Goal: Task Accomplishment & Management: Manage account settings

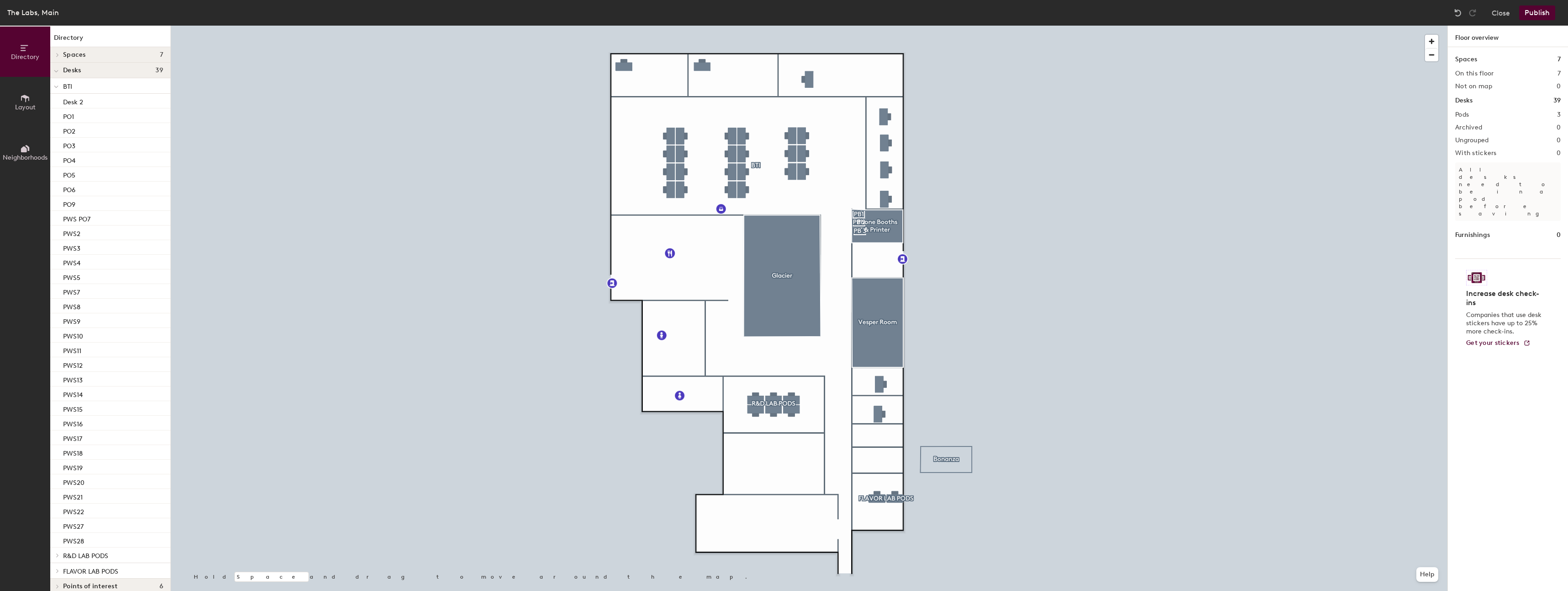
click at [1543, 12] on button "Publish" at bounding box center [1538, 13] width 36 height 15
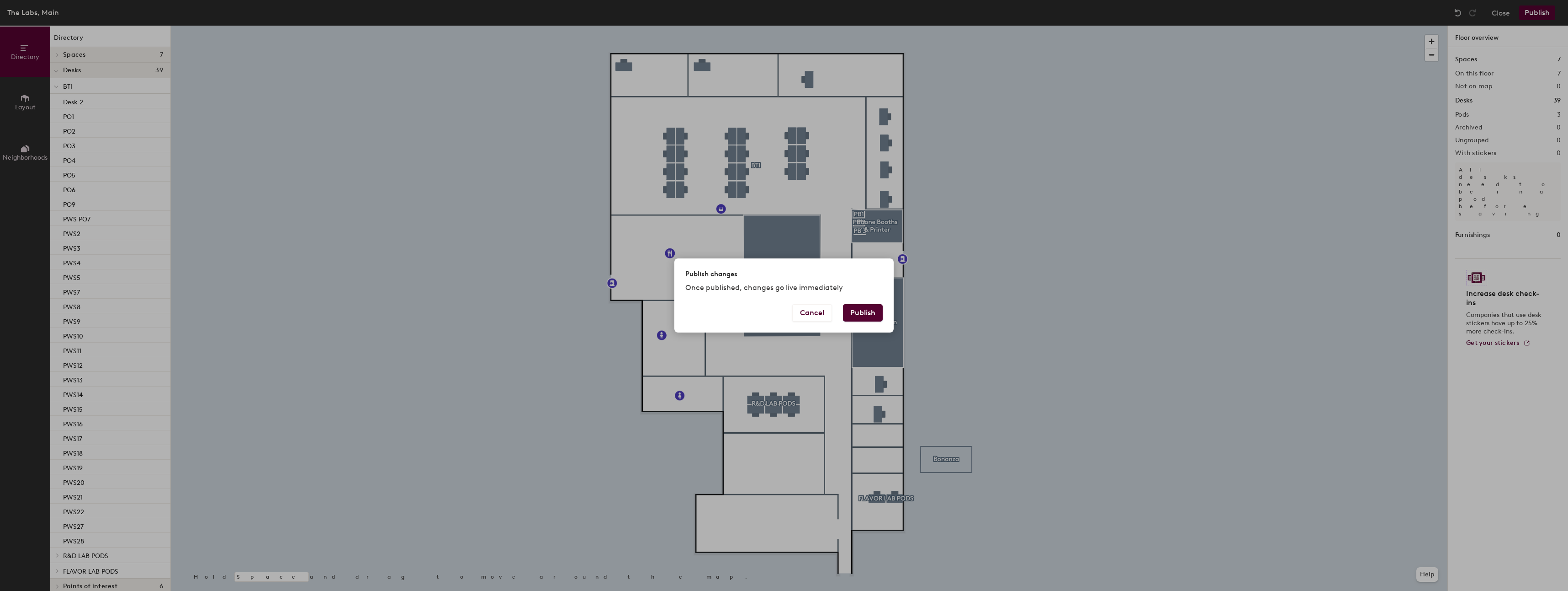
click at [867, 314] on button "Publish" at bounding box center [862, 312] width 39 height 17
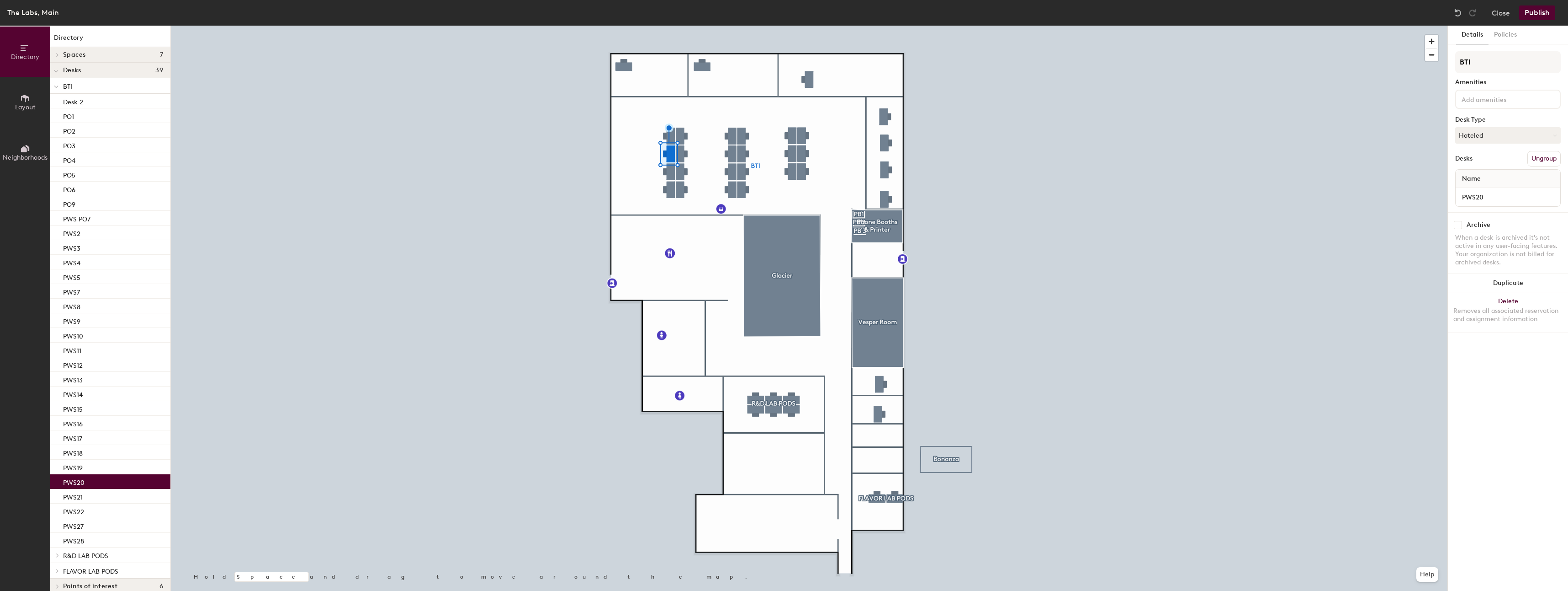
click at [1483, 123] on div "BTI Amenities Desk Type Hoteled Desks Ungroup Name PWS20" at bounding box center [1508, 132] width 106 height 161
click at [1488, 128] on button "Hoteled" at bounding box center [1508, 136] width 106 height 16
click at [1497, 162] on div "Assigned" at bounding box center [1501, 164] width 91 height 14
click at [1538, 12] on button "Publish" at bounding box center [1538, 13] width 36 height 15
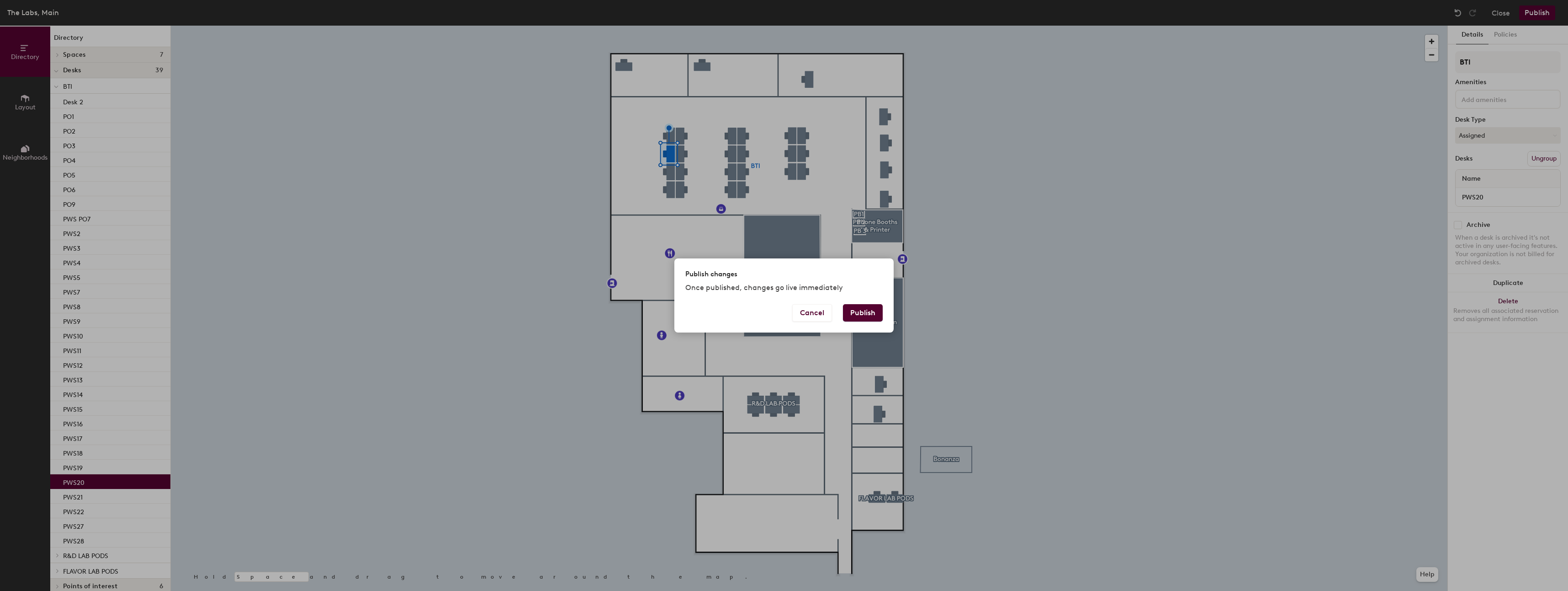
click at [866, 312] on button "Publish" at bounding box center [862, 312] width 39 height 17
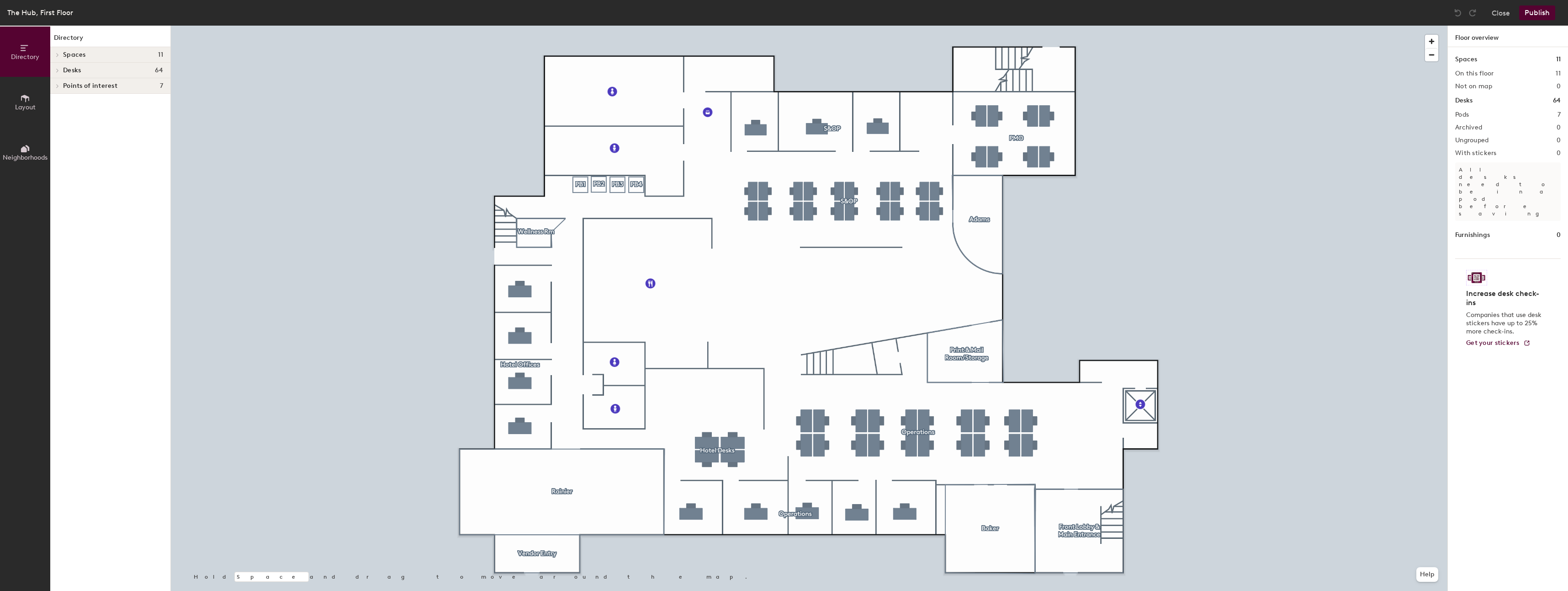
click at [1007, 25] on div at bounding box center [809, 25] width 1276 height 0
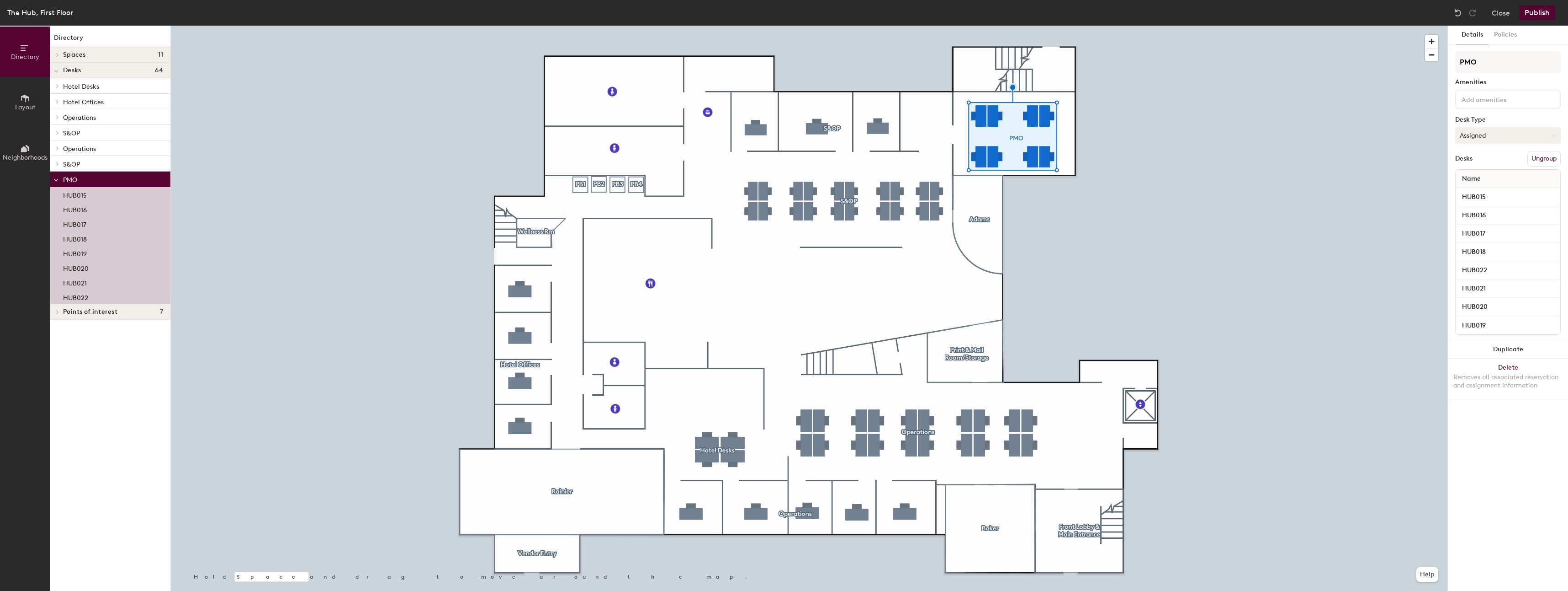
click at [1498, 135] on button "Assigned" at bounding box center [1508, 136] width 106 height 16
click at [1487, 167] on div "Assigned" at bounding box center [1501, 164] width 91 height 14
click at [1505, 144] on div "PMO Amenities Desk Type Assigned Desks Ungroup Name HUB015 HUB016 HUB017 HUB018…" at bounding box center [1508, 196] width 106 height 289
click at [1504, 141] on button "Assigned" at bounding box center [1508, 136] width 106 height 16
click at [1490, 186] on div "Hoteled" at bounding box center [1501, 191] width 91 height 14
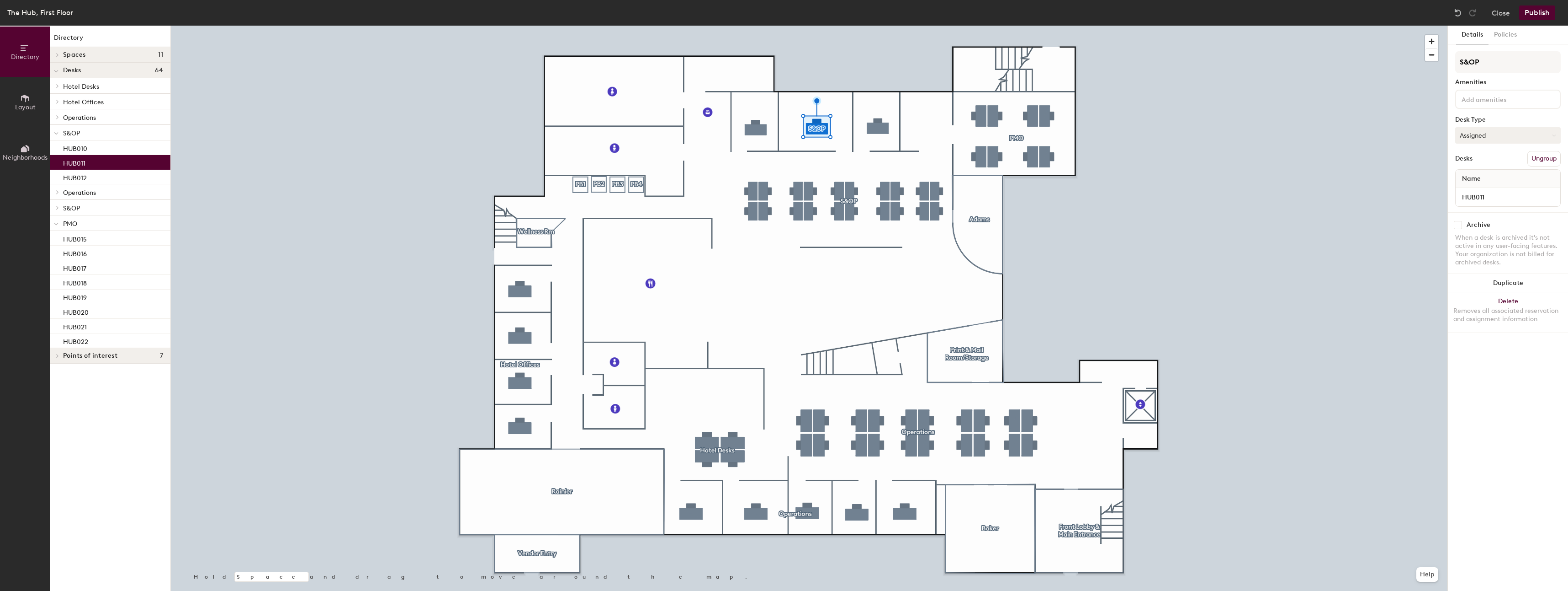
click at [1484, 132] on button "Assigned" at bounding box center [1508, 136] width 106 height 16
click at [1478, 187] on div "Hoteled" at bounding box center [1501, 191] width 91 height 14
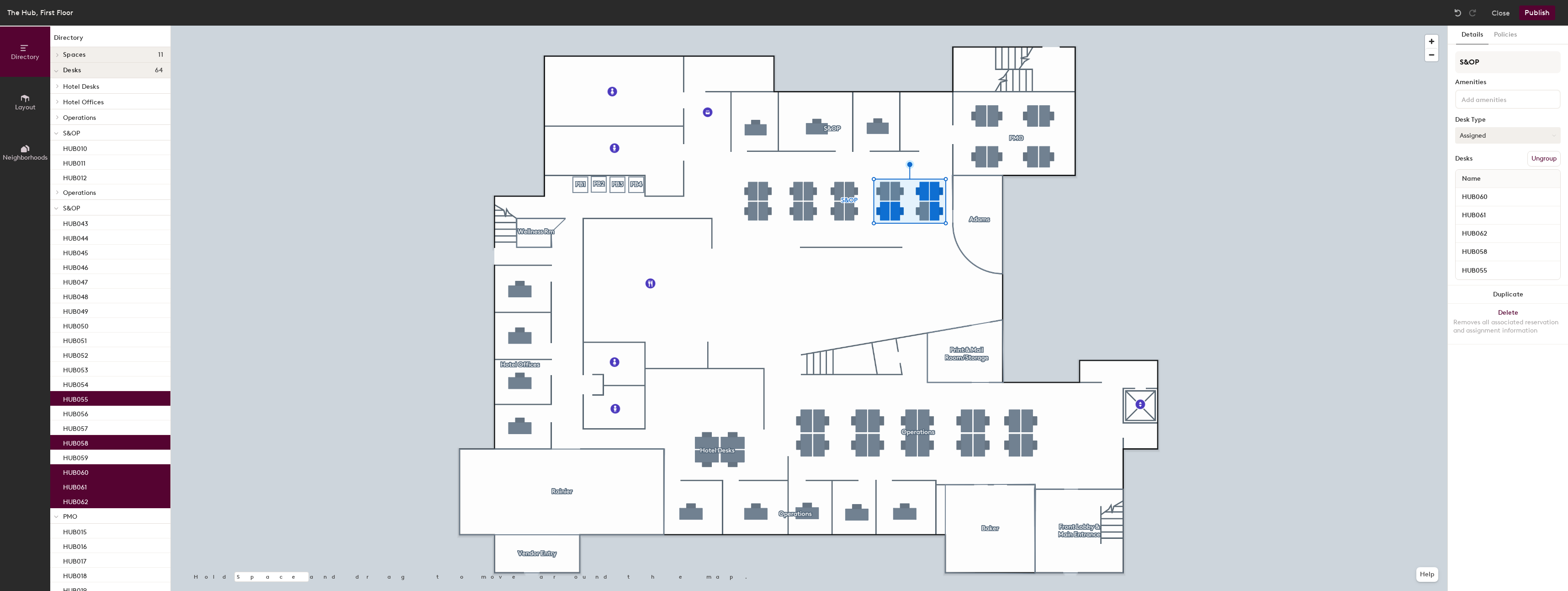
click at [1492, 132] on button "Assigned" at bounding box center [1508, 136] width 106 height 16
click at [1489, 192] on div "Hoteled" at bounding box center [1501, 191] width 91 height 14
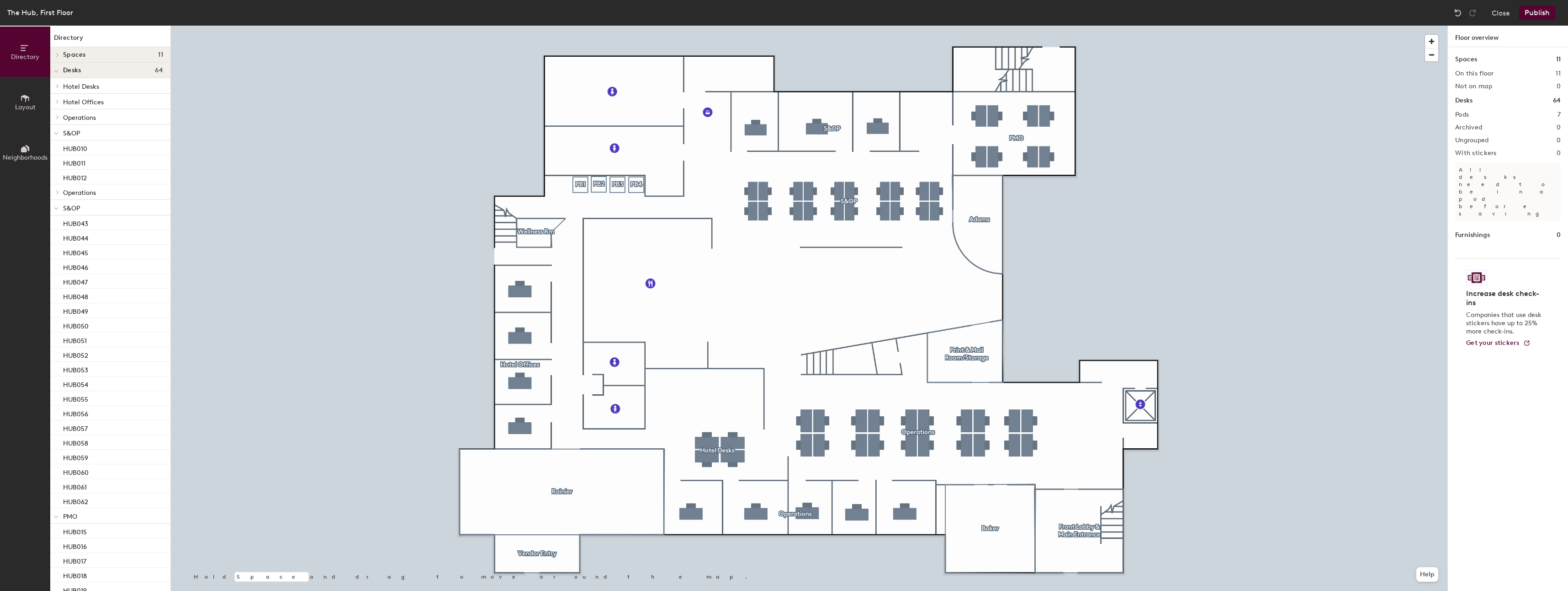
click at [847, 25] on div at bounding box center [809, 25] width 1276 height 0
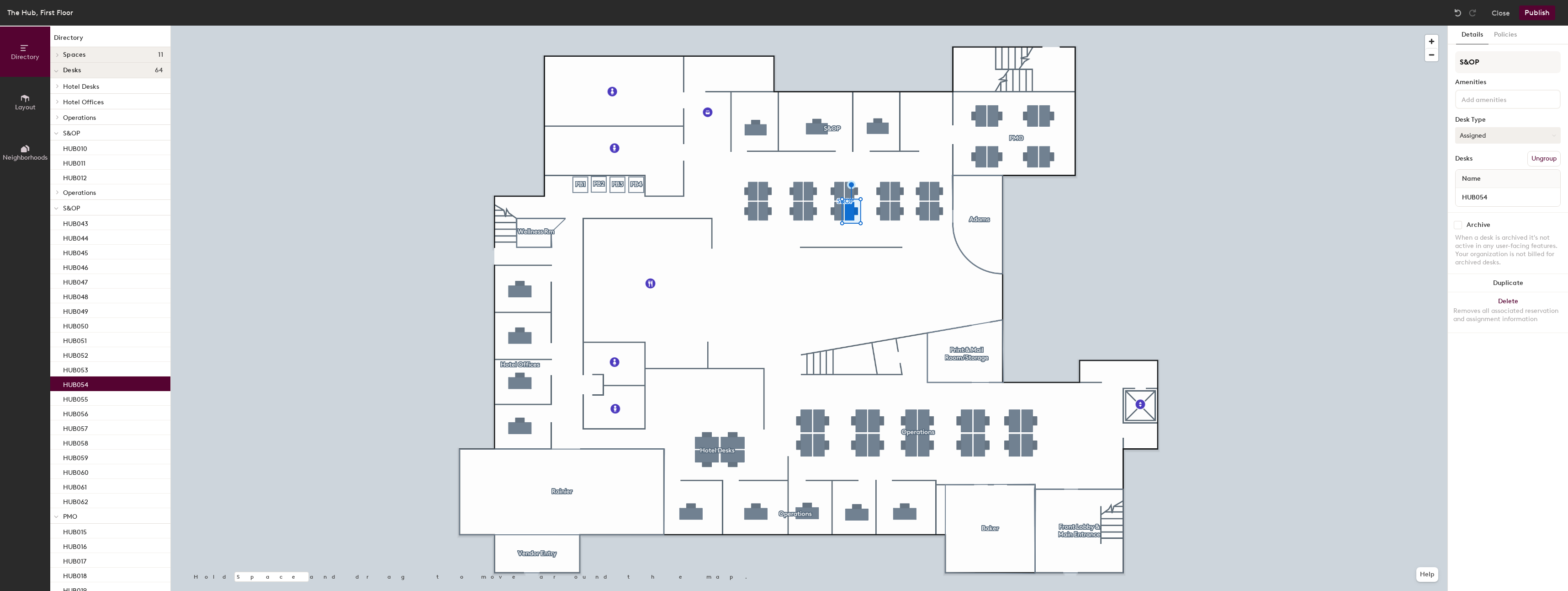
click at [1505, 135] on button "Assigned" at bounding box center [1508, 136] width 106 height 16
click at [1480, 192] on div "Hoteled" at bounding box center [1501, 191] width 91 height 14
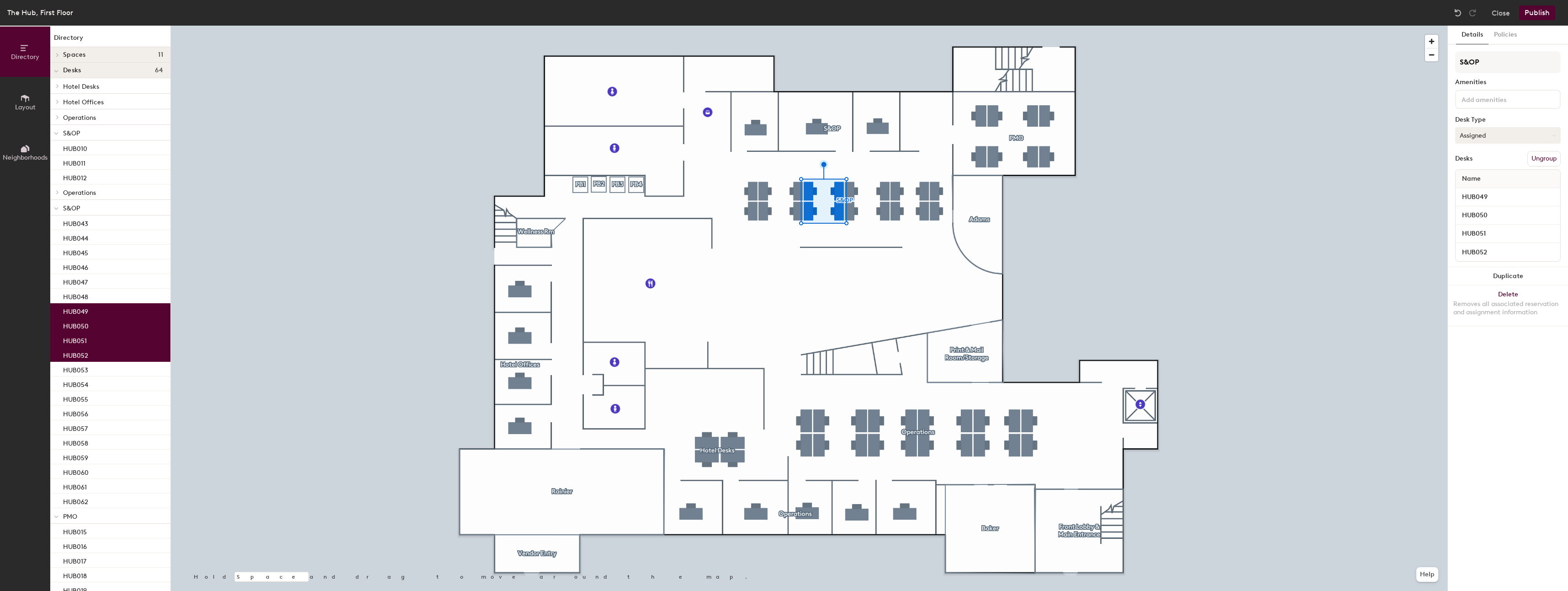
click at [1478, 134] on button "Assigned" at bounding box center [1508, 136] width 106 height 16
click at [1488, 187] on div "Hoteled" at bounding box center [1501, 191] width 91 height 14
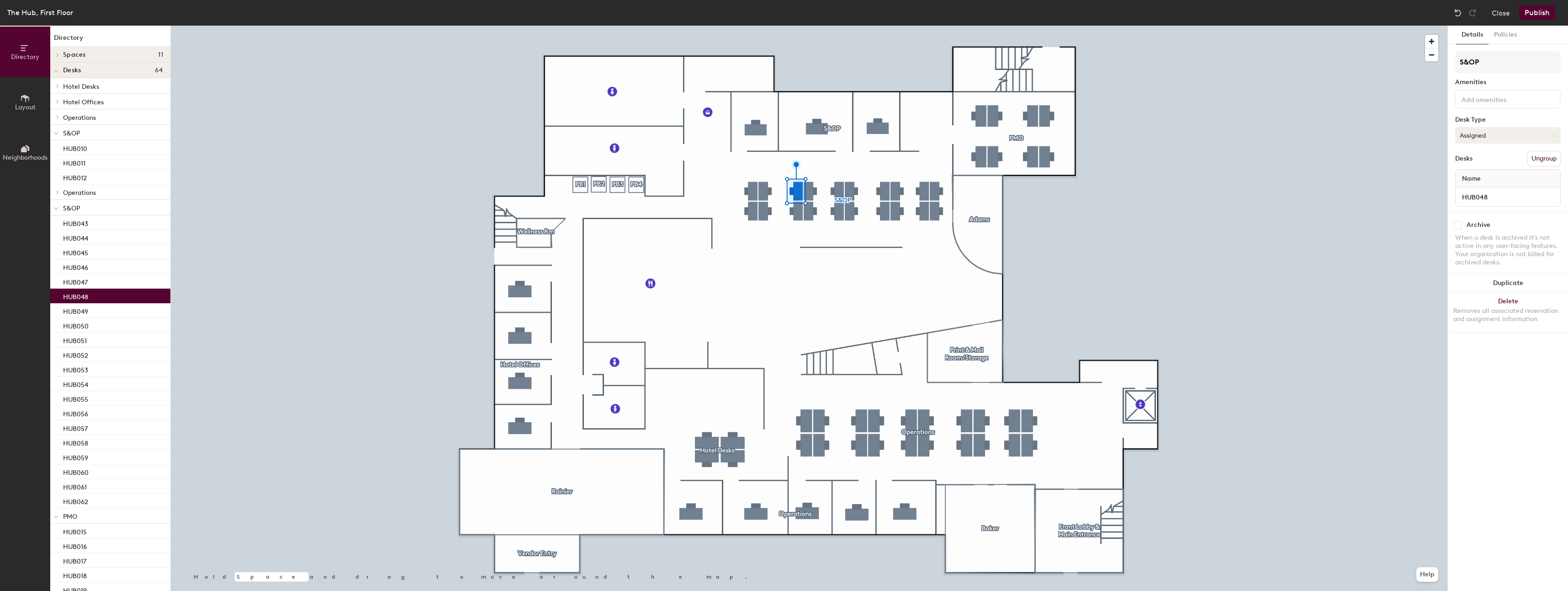
click at [1493, 129] on button "Assigned" at bounding box center [1508, 136] width 106 height 16
click at [1481, 187] on div "Hoteled" at bounding box center [1501, 191] width 91 height 14
click at [1476, 131] on button "Assigned" at bounding box center [1508, 136] width 106 height 16
click at [1492, 188] on div "Hoteled" at bounding box center [1501, 191] width 91 height 14
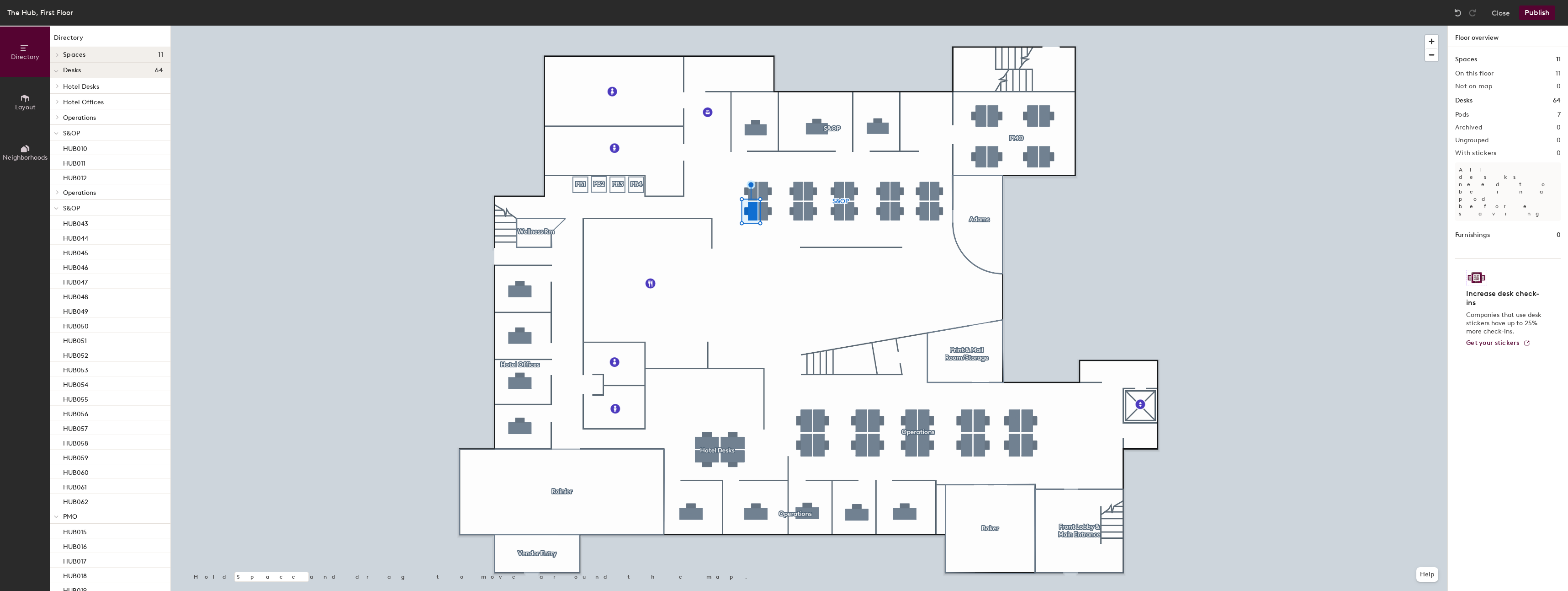
click at [1534, 13] on button "Publish" at bounding box center [1538, 13] width 36 height 15
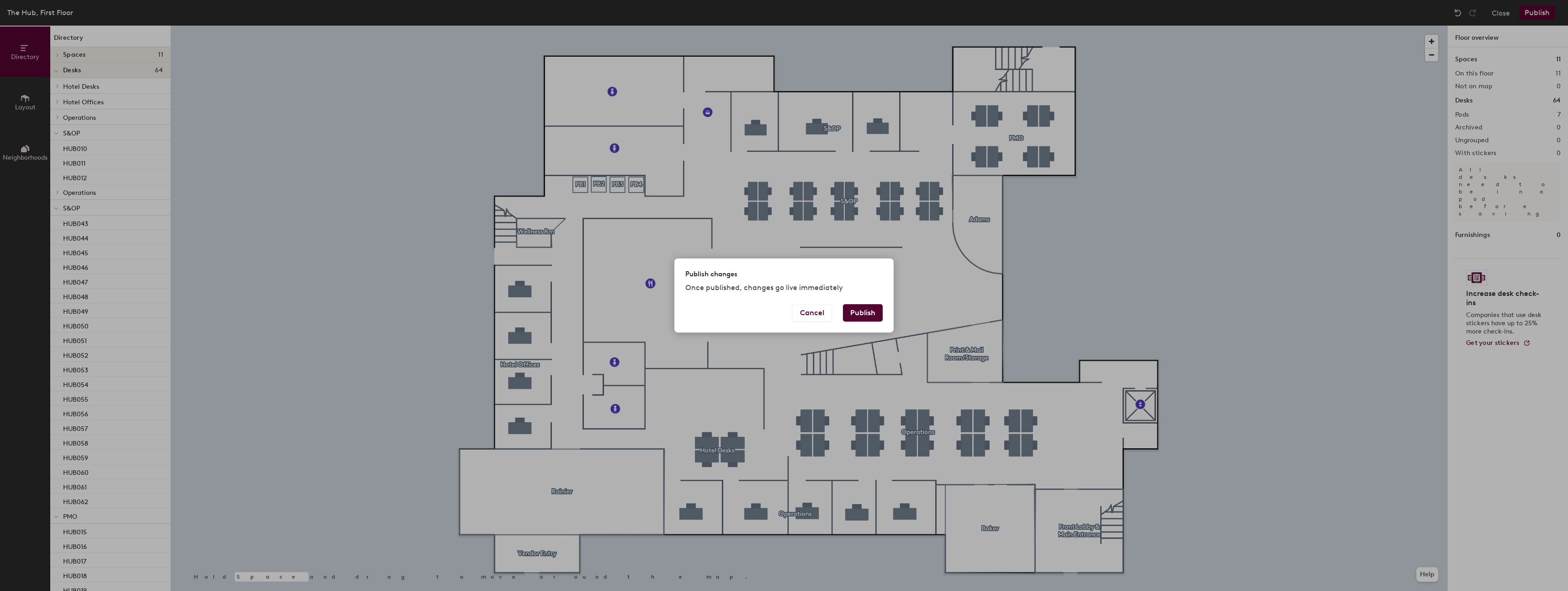
click at [864, 316] on button "Publish" at bounding box center [862, 312] width 39 height 17
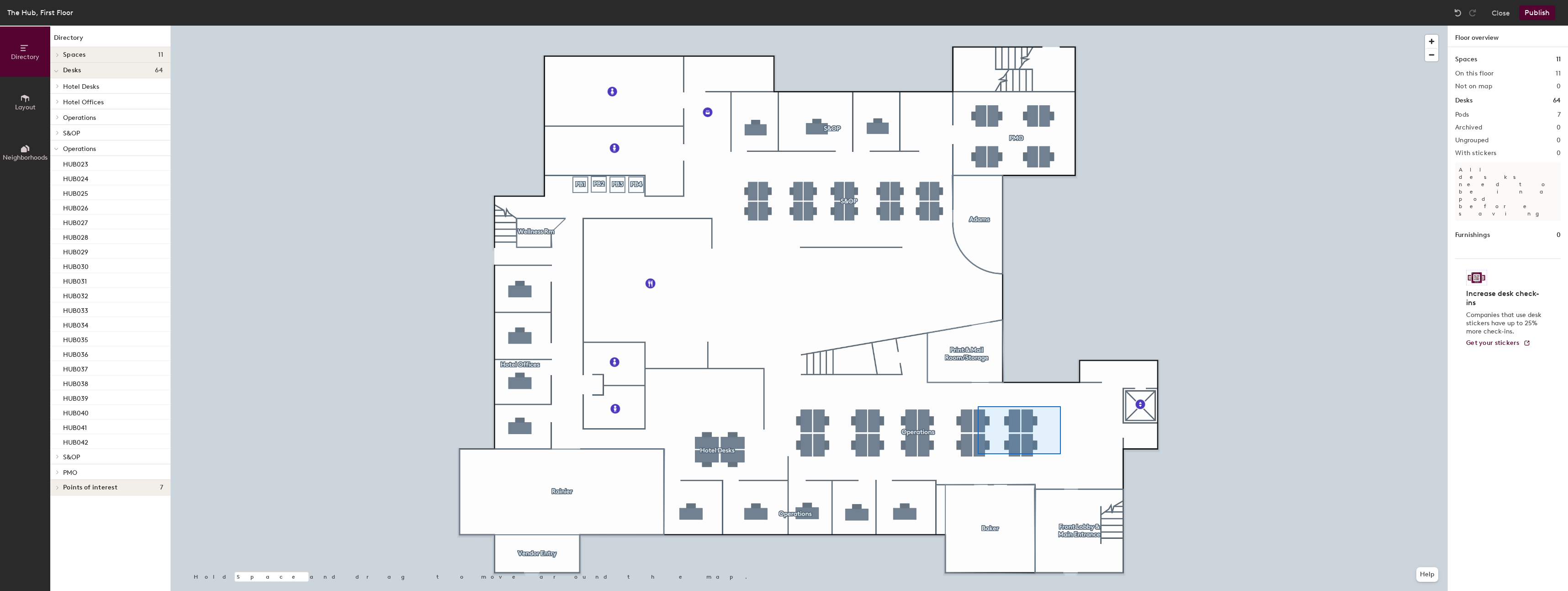
click at [977, 25] on div at bounding box center [809, 25] width 1276 height 0
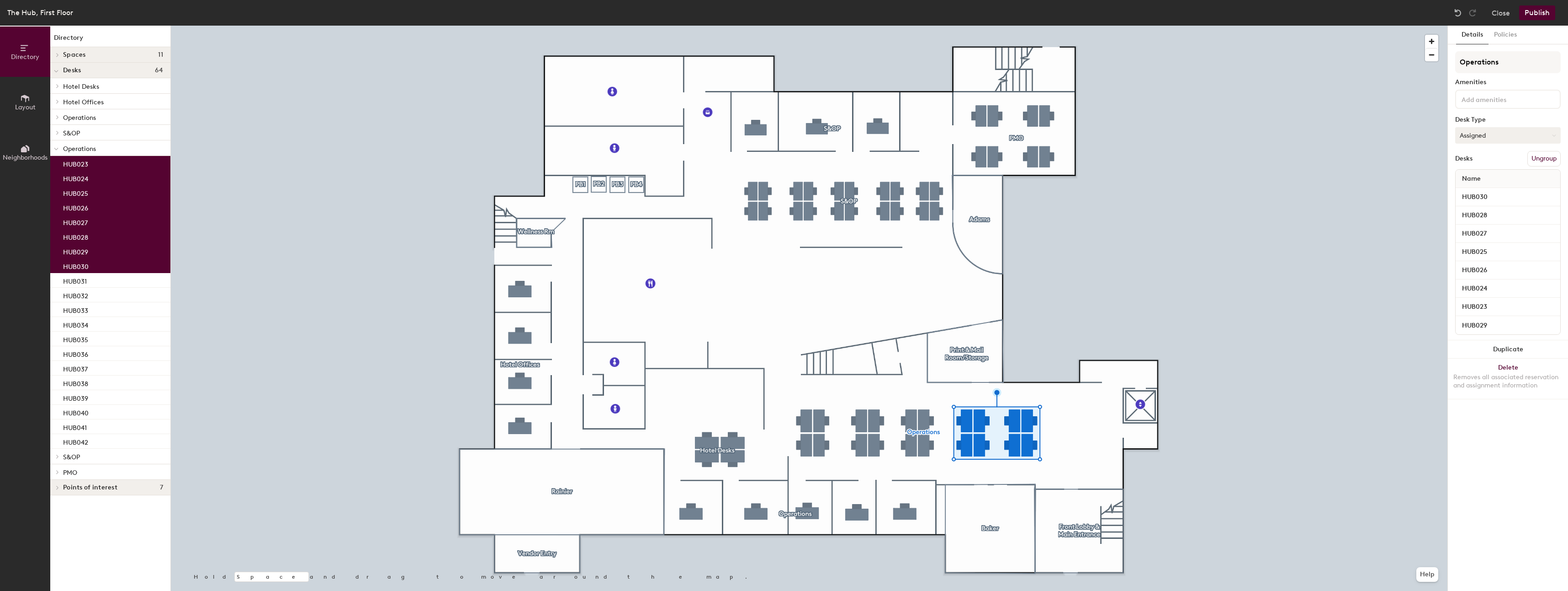
click at [1497, 138] on button "Assigned" at bounding box center [1508, 136] width 106 height 16
click at [1483, 189] on div "Hoteled" at bounding box center [1501, 191] width 91 height 14
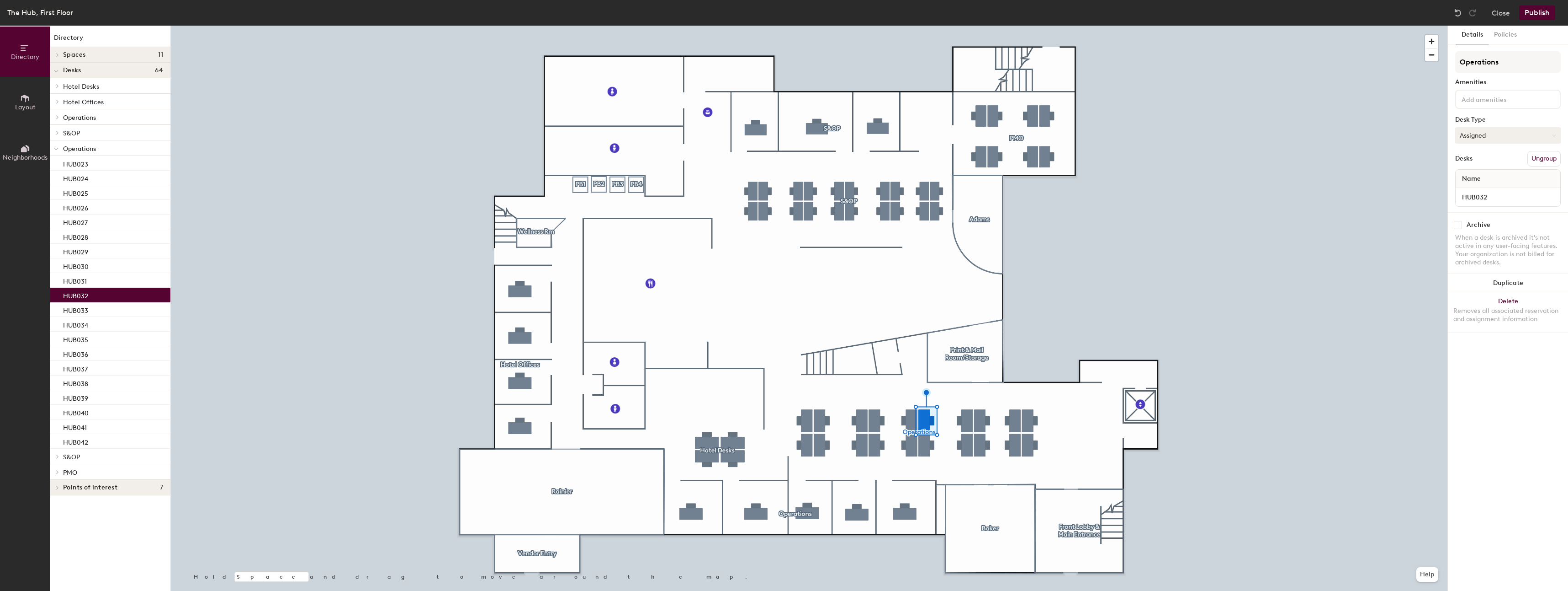
click at [1495, 136] on button "Assigned" at bounding box center [1508, 136] width 106 height 16
drag, startPoint x: 1489, startPoint y: 164, endPoint x: 1479, endPoint y: 188, distance: 26.0
click at [1479, 188] on ul "Assigned Hot Hoteled" at bounding box center [1501, 178] width 91 height 41
click at [1478, 189] on div "HUB032" at bounding box center [1508, 197] width 104 height 18
drag, startPoint x: 1472, startPoint y: 150, endPoint x: 1480, endPoint y: 139, distance: 13.6
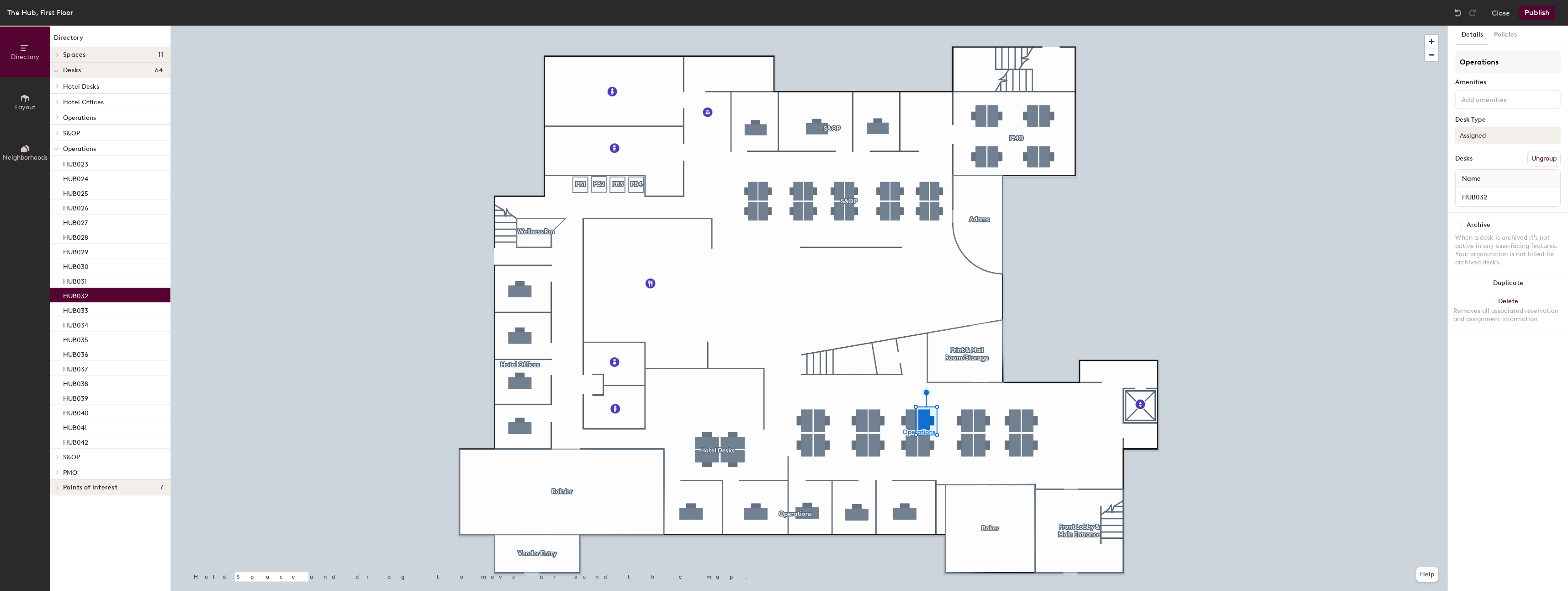
click at [1472, 150] on div "Operations Amenities Desk Type Assigned Desks Ungroup Name HUB032" at bounding box center [1508, 132] width 106 height 161
click at [1480, 139] on button "Assigned" at bounding box center [1508, 136] width 106 height 16
click at [1483, 186] on div "Hoteled" at bounding box center [1501, 191] width 91 height 14
click at [1499, 133] on button "Assigned" at bounding box center [1508, 136] width 106 height 16
click at [1483, 186] on div "Hoteled" at bounding box center [1501, 191] width 91 height 14
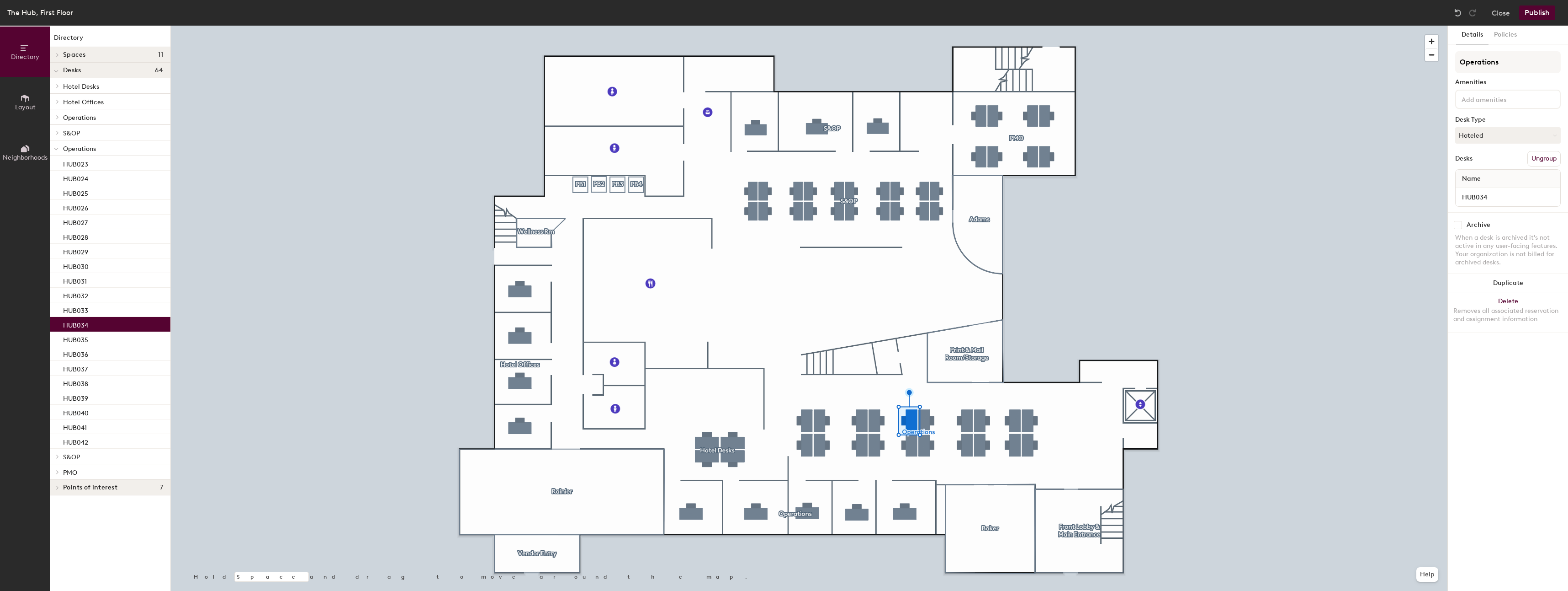
click at [1331, 25] on div at bounding box center [809, 25] width 1276 height 0
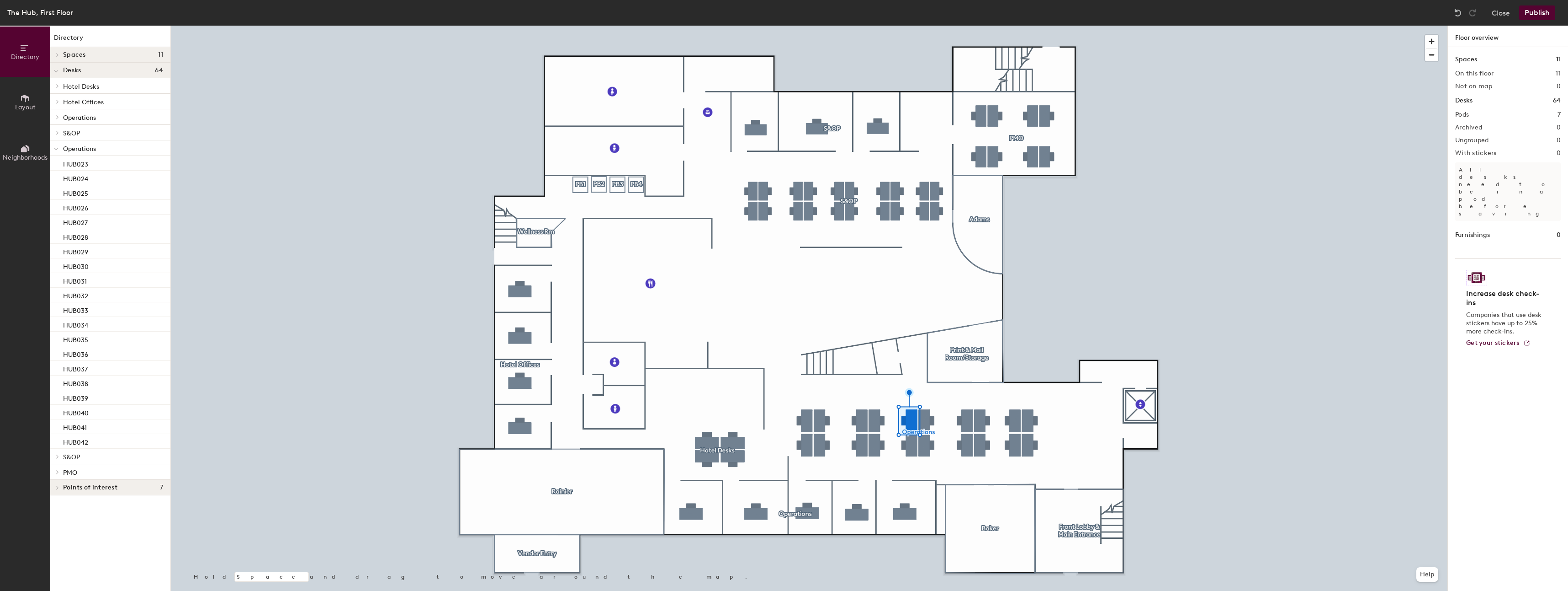
click at [873, 25] on div at bounding box center [809, 25] width 1276 height 0
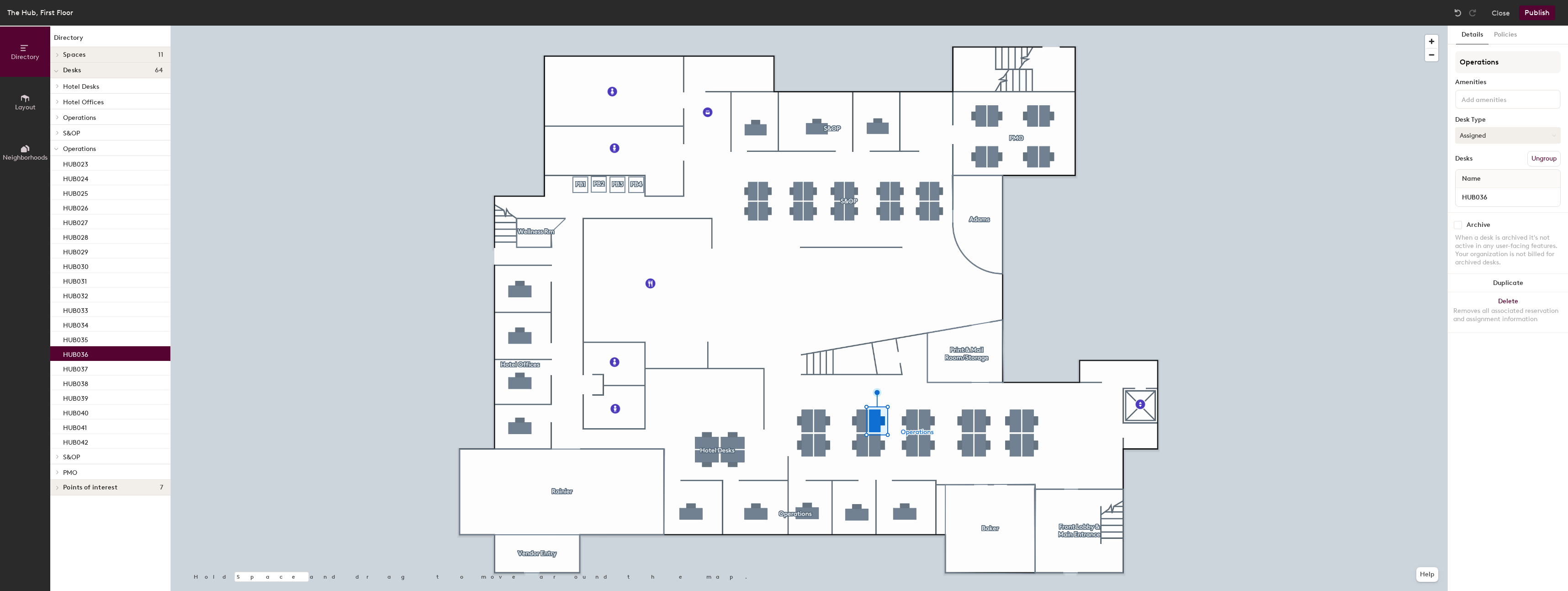
click at [1515, 128] on button "Assigned" at bounding box center [1508, 136] width 106 height 16
click at [1491, 187] on div "Hoteled" at bounding box center [1501, 191] width 91 height 14
click at [931, 25] on div at bounding box center [809, 25] width 1276 height 0
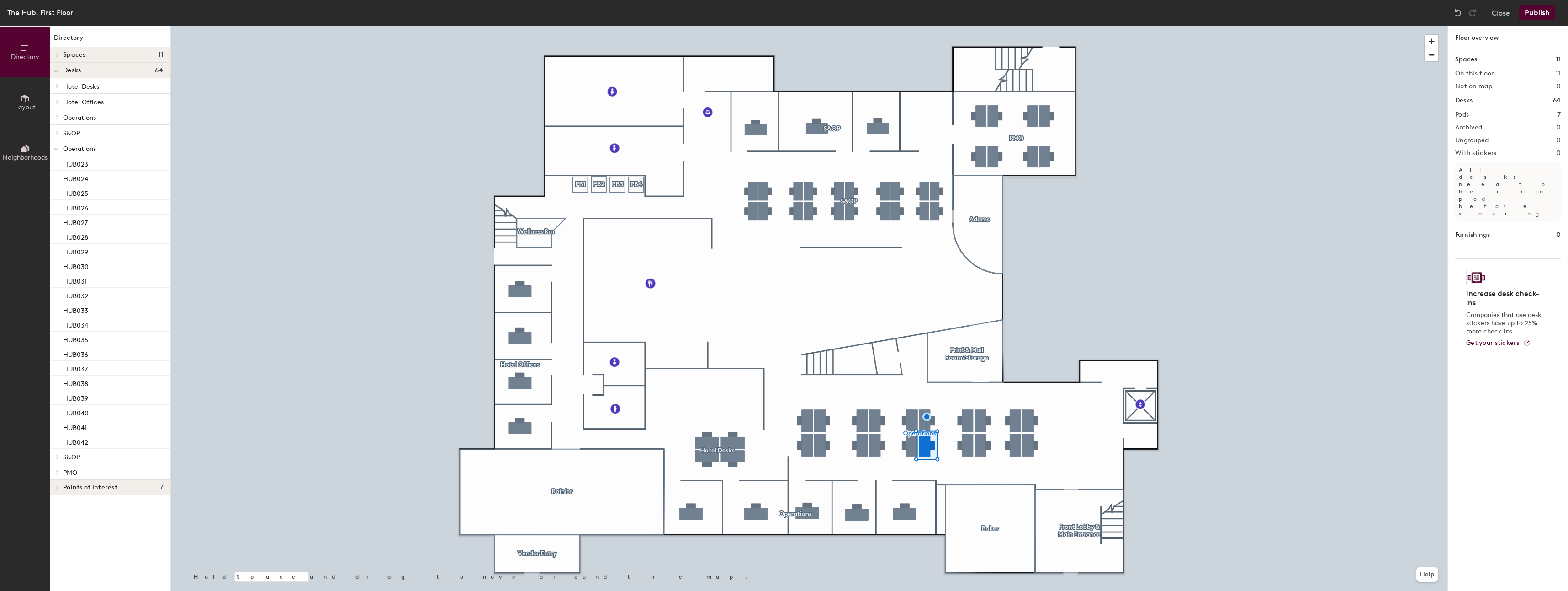
click at [812, 25] on div at bounding box center [809, 25] width 1276 height 0
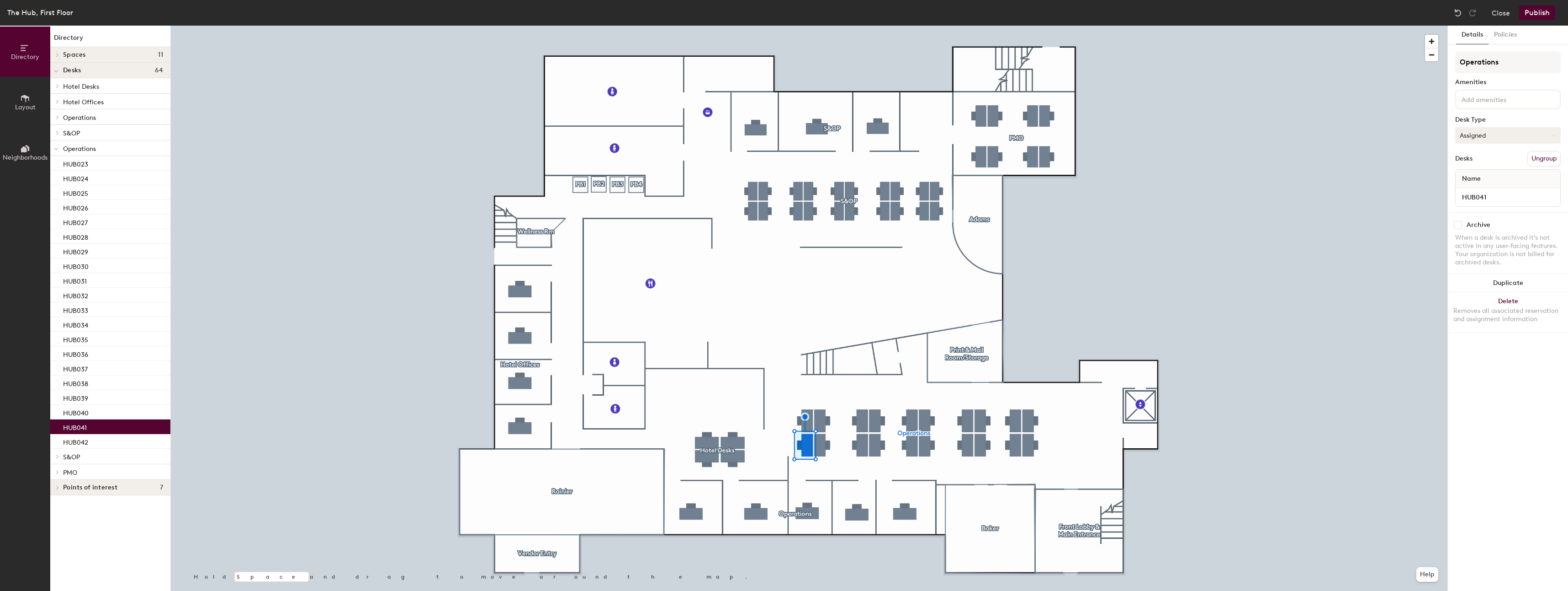
click at [1482, 141] on button "Assigned" at bounding box center [1508, 136] width 106 height 16
click at [1477, 190] on div "Hoteled" at bounding box center [1501, 191] width 91 height 14
click at [822, 25] on div at bounding box center [809, 25] width 1276 height 0
click at [1474, 137] on button "Assigned" at bounding box center [1508, 136] width 106 height 16
click at [1478, 192] on div "Hoteled" at bounding box center [1501, 191] width 91 height 14
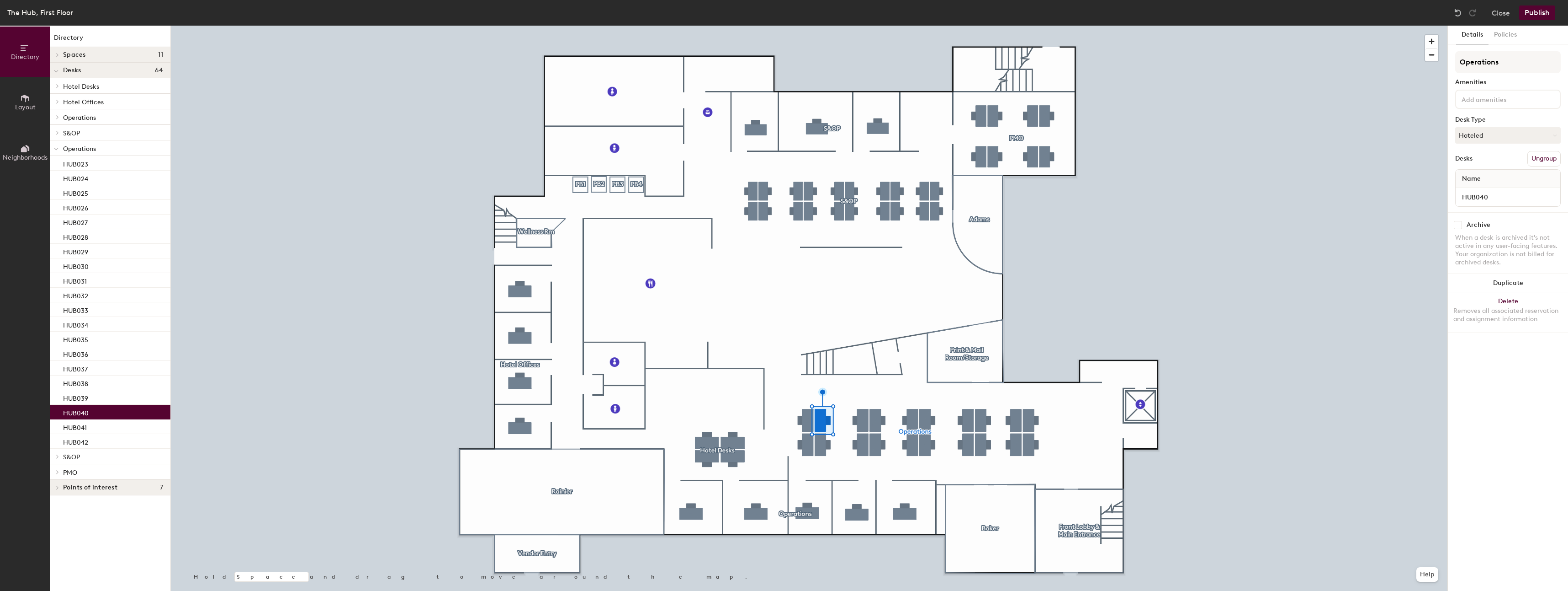
click at [1528, 12] on button "Publish" at bounding box center [1538, 13] width 36 height 15
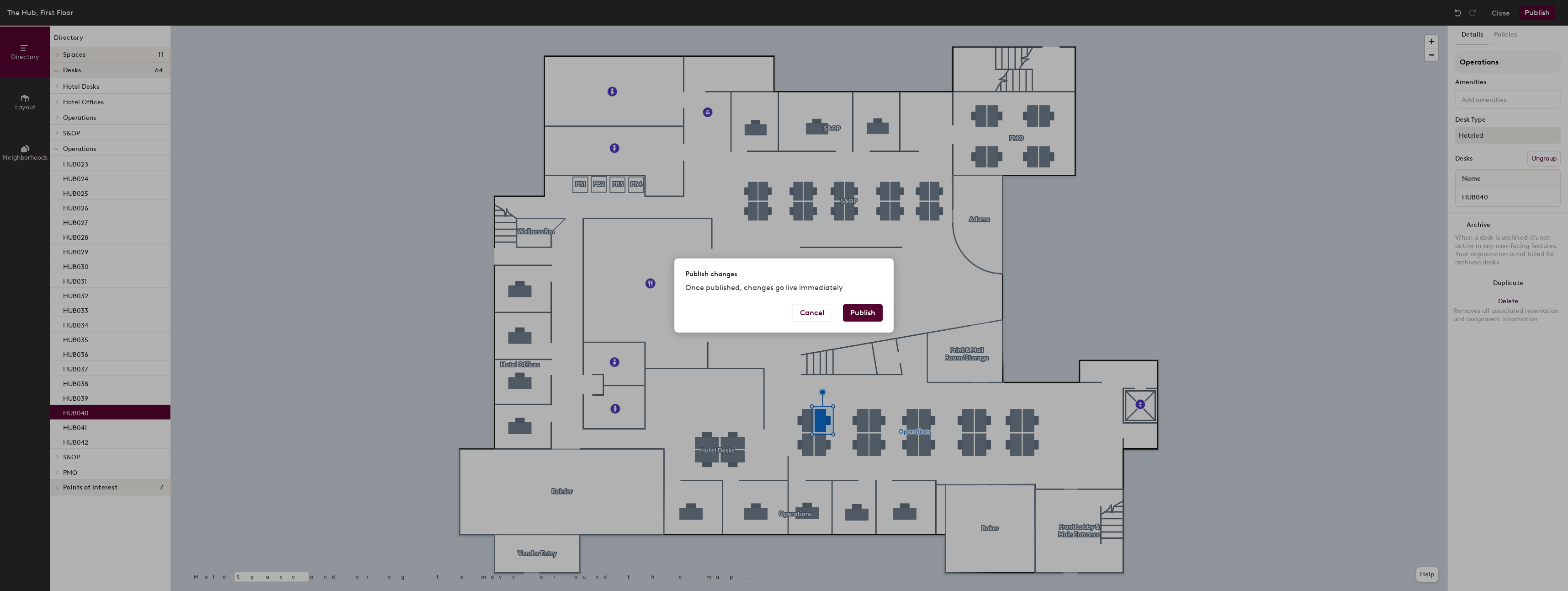
click at [862, 313] on button "Publish" at bounding box center [862, 312] width 39 height 17
